Goal: Transaction & Acquisition: Purchase product/service

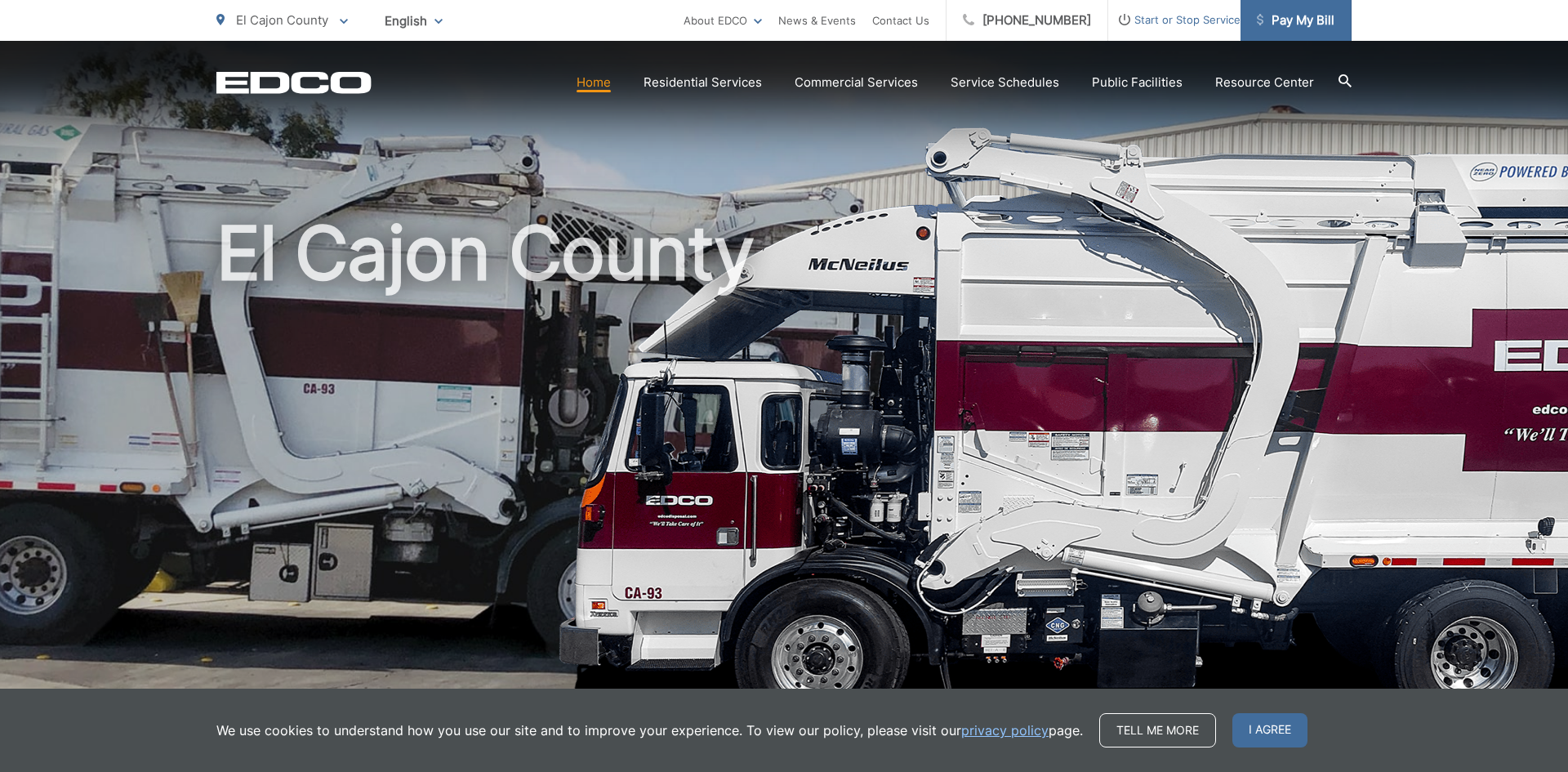
click at [1304, 25] on span "Pay My Bill" at bounding box center [1296, 21] width 77 height 20
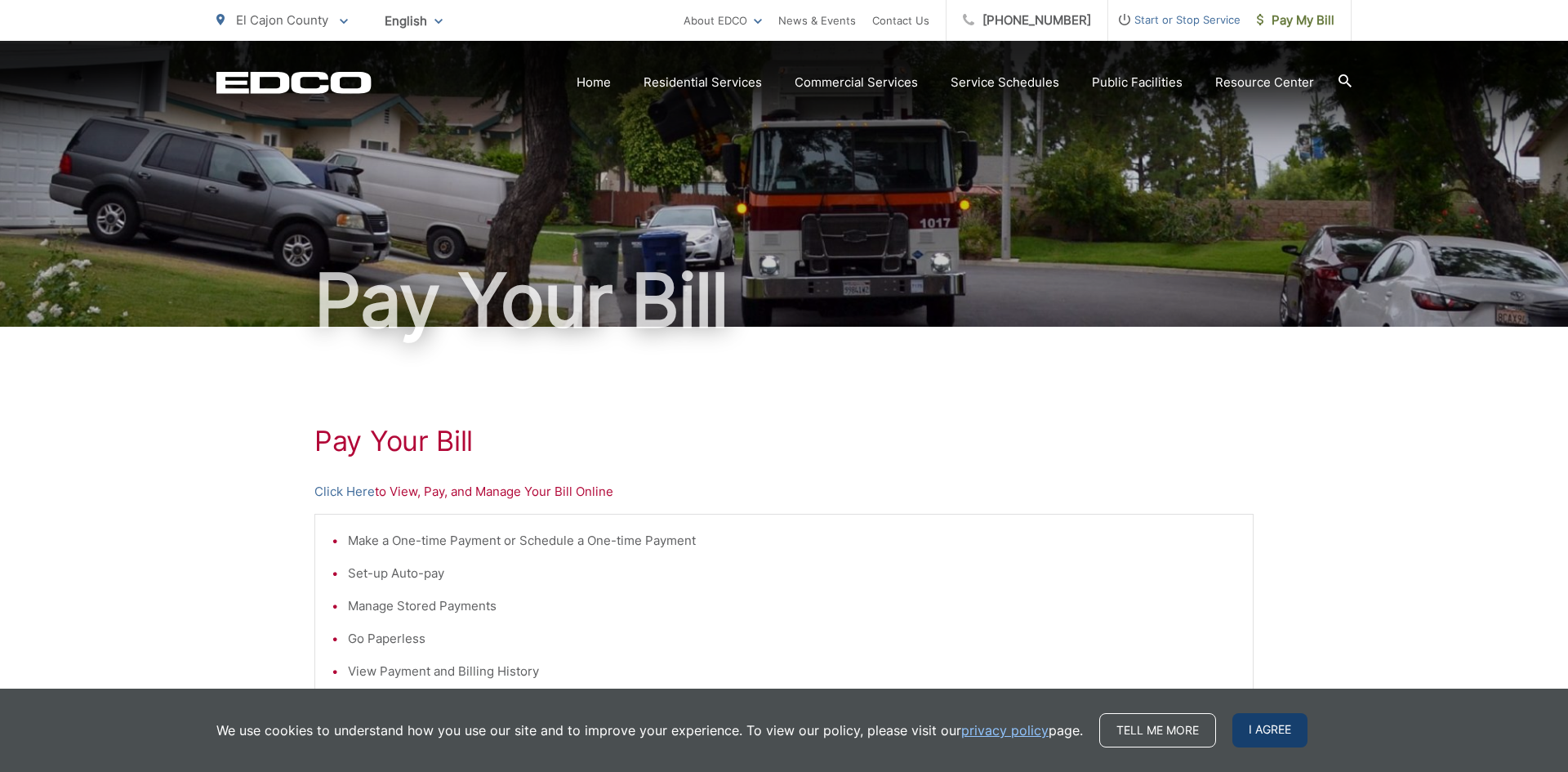
click at [1278, 740] on span "I agree" at bounding box center [1271, 730] width 75 height 34
